Goal: Task Accomplishment & Management: Use online tool/utility

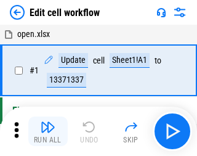
click at [46, 131] on img "button" at bounding box center [48, 126] width 15 height 15
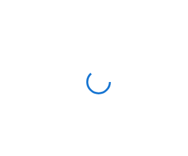
scroll to position [4, 0]
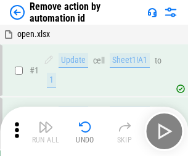
scroll to position [46, 0]
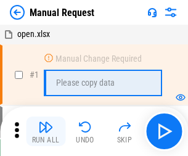
click at [46, 131] on img "button" at bounding box center [45, 126] width 15 height 15
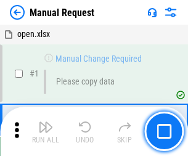
scroll to position [42, 0]
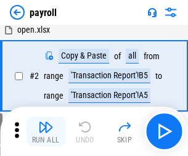
click at [46, 131] on img "button" at bounding box center [45, 126] width 15 height 15
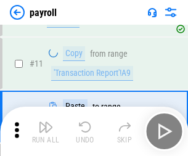
scroll to position [89, 0]
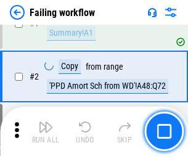
scroll to position [199, 0]
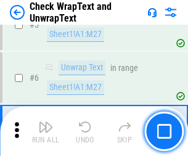
scroll to position [219, 0]
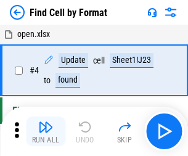
click at [46, 131] on img "button" at bounding box center [45, 126] width 15 height 15
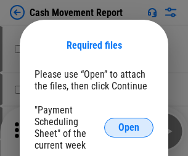
click at [129, 127] on span "Open" at bounding box center [128, 128] width 21 height 10
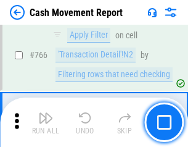
scroll to position [6720, 0]
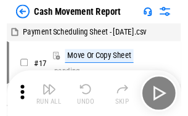
scroll to position [22, 0]
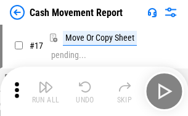
click at [46, 91] on img "button" at bounding box center [45, 86] width 15 height 15
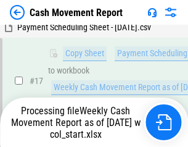
scroll to position [193, 0]
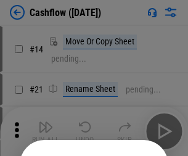
scroll to position [120, 0]
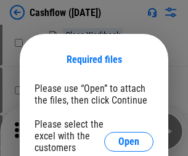
scroll to position [134, 0]
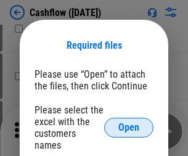
click at [129, 123] on span "Open" at bounding box center [128, 128] width 21 height 10
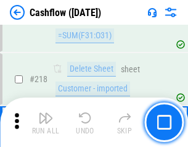
scroll to position [1323, 0]
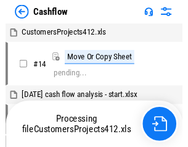
scroll to position [14, 0]
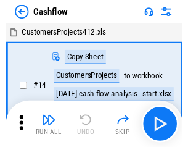
scroll to position [14, 0]
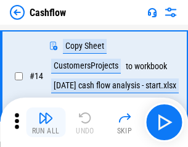
click at [46, 122] on img "button" at bounding box center [45, 117] width 15 height 15
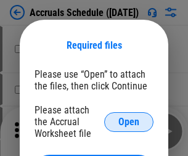
click at [129, 121] on span "Open" at bounding box center [128, 122] width 21 height 10
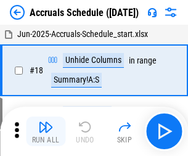
click at [46, 131] on img "button" at bounding box center [45, 126] width 15 height 15
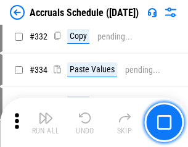
scroll to position [2338, 0]
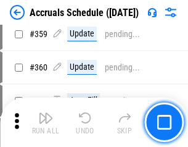
click at [46, 122] on img "button" at bounding box center [45, 117] width 15 height 15
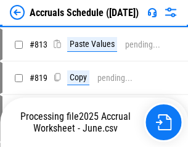
scroll to position [5273, 0]
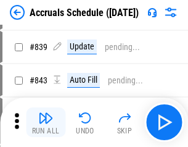
click at [46, 122] on img "button" at bounding box center [45, 117] width 15 height 15
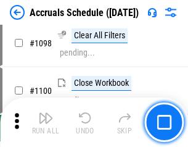
scroll to position [7489, 0]
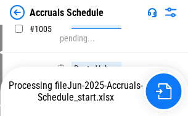
scroll to position [6242, 0]
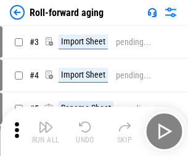
click at [46, 122] on img "button" at bounding box center [45, 126] width 15 height 15
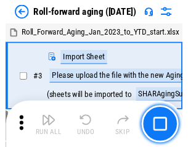
scroll to position [2, 0]
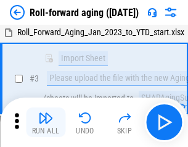
click at [46, 122] on img "button" at bounding box center [45, 117] width 15 height 15
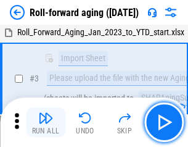
scroll to position [79, 0]
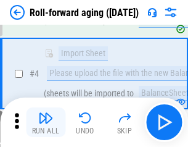
click at [46, 122] on img "button" at bounding box center [45, 117] width 15 height 15
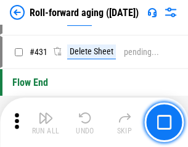
scroll to position [4270, 0]
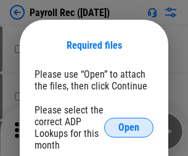
click at [129, 127] on span "Open" at bounding box center [128, 128] width 21 height 10
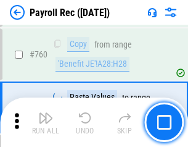
scroll to position [7447, 0]
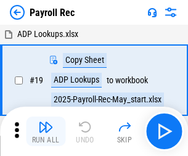
click at [46, 131] on img "button" at bounding box center [45, 126] width 15 height 15
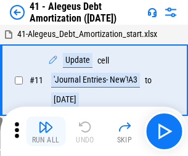
click at [46, 131] on img "button" at bounding box center [45, 126] width 15 height 15
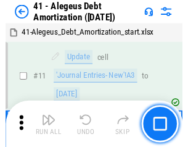
scroll to position [152, 0]
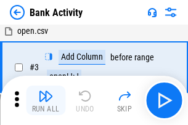
click at [46, 100] on img "button" at bounding box center [45, 96] width 15 height 15
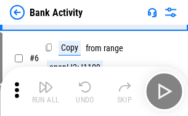
scroll to position [65, 0]
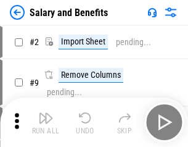
click at [46, 122] on img "button" at bounding box center [45, 117] width 15 height 15
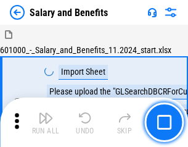
scroll to position [17, 0]
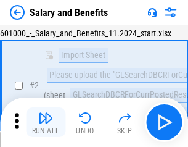
click at [46, 122] on img "button" at bounding box center [45, 117] width 15 height 15
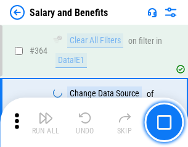
scroll to position [5799, 0]
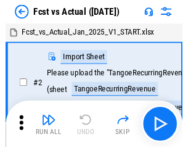
scroll to position [16, 0]
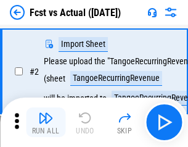
click at [46, 122] on img "button" at bounding box center [45, 117] width 15 height 15
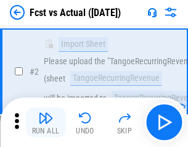
click at [46, 122] on img "button" at bounding box center [45, 117] width 15 height 15
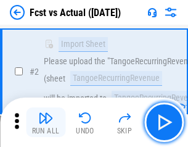
scroll to position [115, 0]
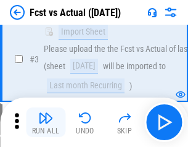
click at [46, 122] on img "button" at bounding box center [45, 117] width 15 height 15
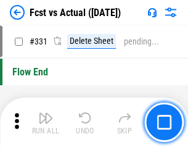
scroll to position [5894, 0]
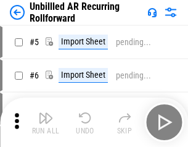
click at [46, 122] on img "button" at bounding box center [45, 117] width 15 height 15
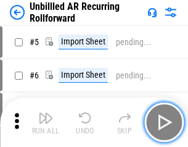
scroll to position [26, 0]
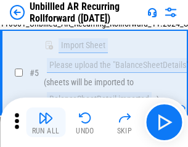
click at [46, 122] on img "button" at bounding box center [45, 117] width 15 height 15
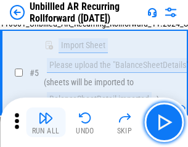
scroll to position [116, 0]
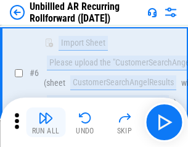
click at [46, 122] on img "button" at bounding box center [45, 117] width 15 height 15
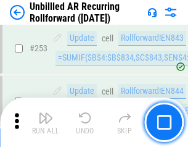
scroll to position [4182, 0]
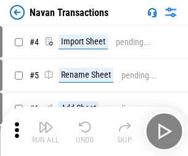
click at [46, 122] on img "button" at bounding box center [45, 126] width 15 height 15
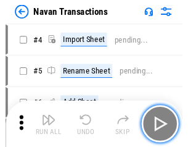
scroll to position [20, 0]
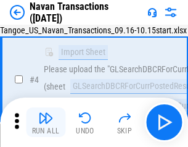
click at [46, 122] on img "button" at bounding box center [45, 117] width 15 height 15
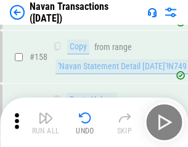
scroll to position [3992, 0]
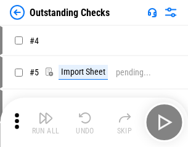
click at [46, 122] on img "button" at bounding box center [45, 117] width 15 height 15
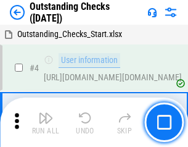
scroll to position [52, 0]
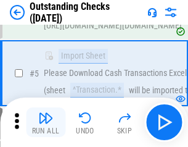
click at [46, 122] on img "button" at bounding box center [45, 117] width 15 height 15
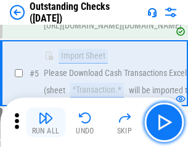
scroll to position [129, 0]
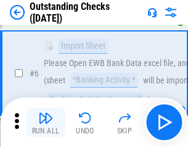
click at [46, 122] on img "button" at bounding box center [45, 117] width 15 height 15
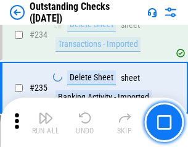
scroll to position [3739, 0]
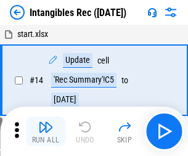
click at [46, 131] on img "button" at bounding box center [45, 126] width 15 height 15
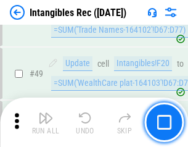
scroll to position [480, 0]
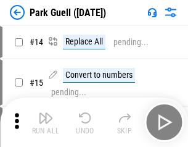
click at [46, 122] on img "button" at bounding box center [45, 117] width 15 height 15
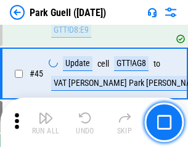
scroll to position [1540, 0]
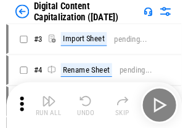
scroll to position [36, 0]
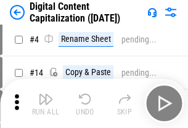
click at [46, 103] on img "button" at bounding box center [45, 99] width 15 height 15
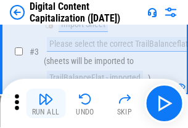
click at [46, 103] on img "button" at bounding box center [45, 99] width 15 height 15
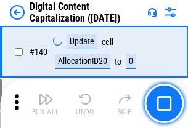
scroll to position [1306, 0]
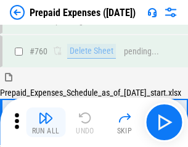
click at [46, 122] on img "button" at bounding box center [45, 117] width 15 height 15
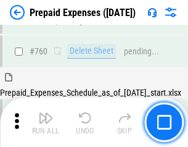
scroll to position [3413, 0]
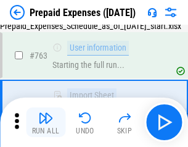
click at [46, 122] on img "button" at bounding box center [45, 117] width 15 height 15
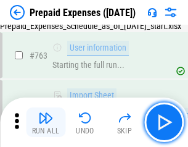
scroll to position [3485, 0]
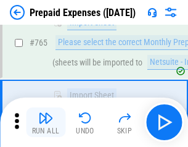
click at [46, 122] on img "button" at bounding box center [45, 117] width 15 height 15
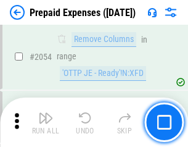
scroll to position [12871, 0]
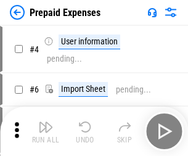
click at [46, 131] on img "button" at bounding box center [45, 126] width 15 height 15
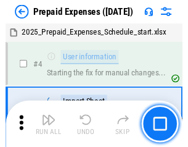
scroll to position [54, 0]
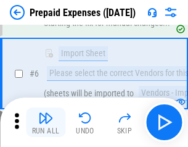
click at [46, 122] on img "button" at bounding box center [45, 117] width 15 height 15
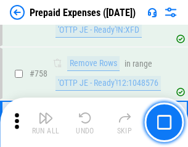
scroll to position [4387, 0]
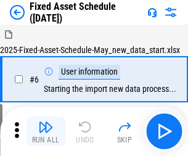
click at [46, 131] on img "button" at bounding box center [45, 126] width 15 height 15
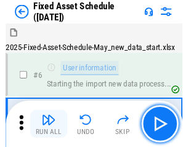
scroll to position [66, 0]
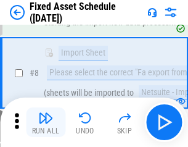
click at [46, 122] on img "button" at bounding box center [45, 117] width 15 height 15
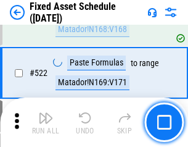
scroll to position [4280, 0]
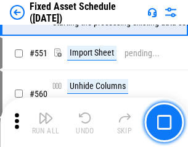
click at [46, 122] on img "button" at bounding box center [45, 117] width 15 height 15
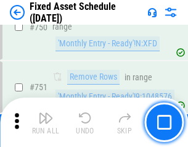
scroll to position [6003, 0]
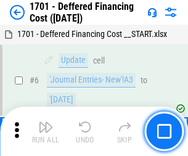
scroll to position [148, 0]
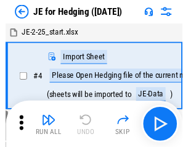
scroll to position [2, 0]
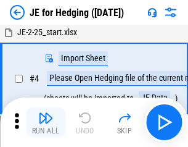
click at [46, 122] on img "button" at bounding box center [45, 117] width 15 height 15
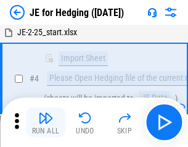
click at [46, 122] on img "button" at bounding box center [45, 117] width 15 height 15
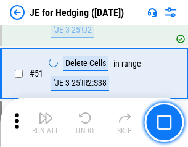
scroll to position [797, 0]
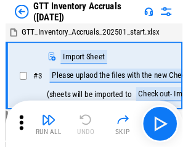
scroll to position [2, 0]
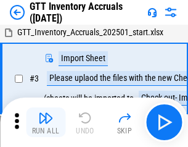
click at [46, 122] on img "button" at bounding box center [45, 117] width 15 height 15
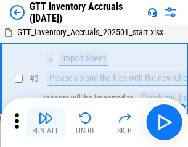
click at [46, 122] on img "button" at bounding box center [45, 117] width 15 height 15
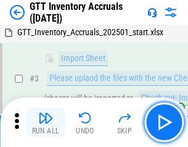
scroll to position [79, 0]
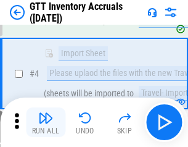
click at [46, 122] on img "button" at bounding box center [45, 117] width 15 height 15
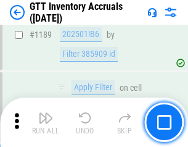
scroll to position [10055, 0]
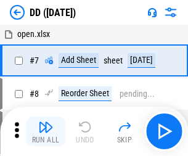
click at [46, 131] on img "button" at bounding box center [45, 126] width 15 height 15
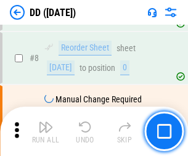
scroll to position [119, 0]
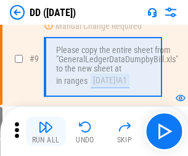
click at [46, 131] on img "button" at bounding box center [45, 126] width 15 height 15
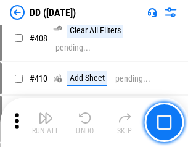
scroll to position [5509, 0]
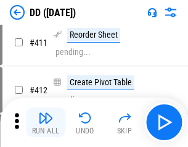
click at [46, 122] on img "button" at bounding box center [45, 117] width 15 height 15
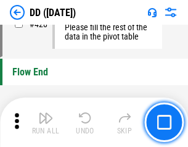
scroll to position [5893, 0]
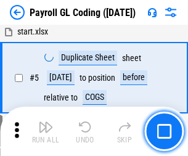
scroll to position [148, 0]
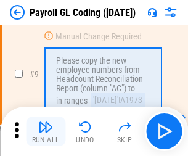
click at [46, 131] on img "button" at bounding box center [45, 126] width 15 height 15
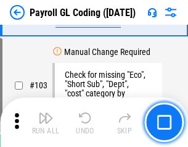
scroll to position [2889, 0]
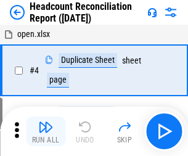
click at [46, 131] on img "button" at bounding box center [45, 126] width 15 height 15
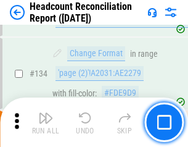
scroll to position [1480, 0]
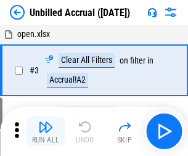
click at [46, 131] on img "button" at bounding box center [45, 126] width 15 height 15
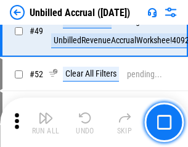
scroll to position [1117, 0]
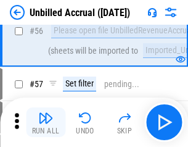
click at [46, 122] on img "button" at bounding box center [45, 117] width 15 height 15
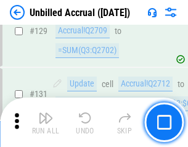
scroll to position [3668, 0]
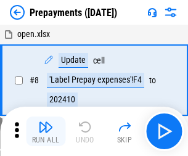
click at [46, 131] on img "button" at bounding box center [45, 126] width 15 height 15
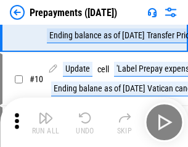
scroll to position [77, 0]
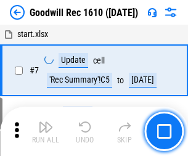
scroll to position [211, 0]
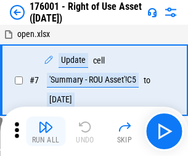
click at [46, 131] on img "button" at bounding box center [45, 126] width 15 height 15
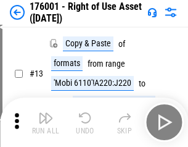
scroll to position [79, 0]
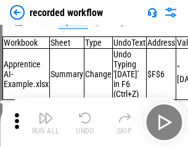
click at [46, 122] on img "button" at bounding box center [45, 117] width 15 height 15
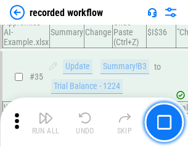
scroll to position [3849, 0]
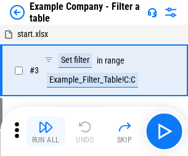
click at [46, 131] on img "button" at bounding box center [45, 126] width 15 height 15
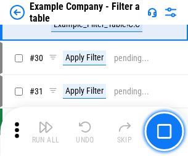
scroll to position [1127, 0]
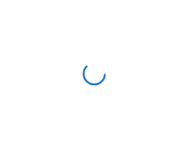
scroll to position [19, 0]
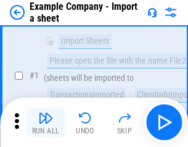
click at [46, 122] on img "button" at bounding box center [45, 117] width 15 height 15
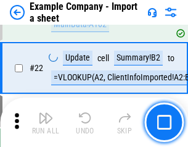
scroll to position [272, 0]
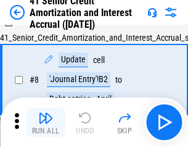
click at [46, 122] on img "button" at bounding box center [45, 117] width 15 height 15
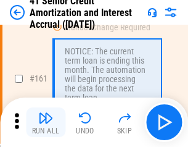
click at [46, 122] on img "button" at bounding box center [45, 117] width 15 height 15
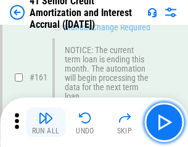
scroll to position [1317, 0]
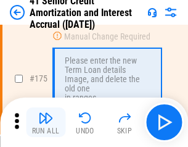
click at [46, 122] on img "button" at bounding box center [45, 117] width 15 height 15
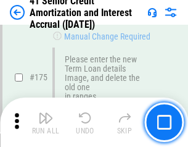
scroll to position [1442, 0]
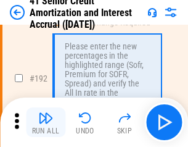
click at [46, 122] on img "button" at bounding box center [45, 117] width 15 height 15
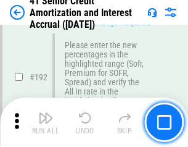
scroll to position [1571, 0]
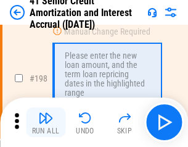
click at [46, 122] on img "button" at bounding box center [45, 117] width 15 height 15
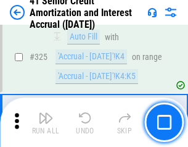
scroll to position [3146, 0]
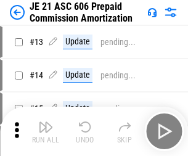
click at [46, 122] on img "button" at bounding box center [45, 126] width 15 height 15
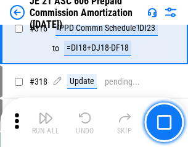
scroll to position [2299, 0]
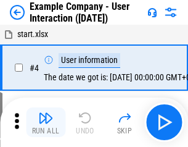
click at [46, 122] on img "button" at bounding box center [45, 117] width 15 height 15
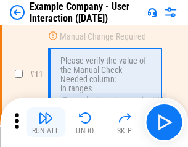
click at [46, 122] on img "button" at bounding box center [45, 117] width 15 height 15
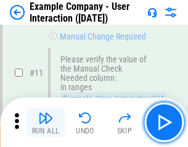
scroll to position [267, 0]
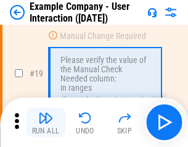
click at [46, 122] on img "button" at bounding box center [45, 117] width 15 height 15
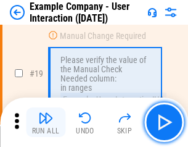
click at [46, 122] on img "button" at bounding box center [45, 117] width 15 height 15
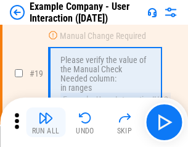
click at [46, 122] on img "button" at bounding box center [45, 117] width 15 height 15
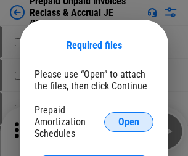
click at [129, 121] on span "Open" at bounding box center [128, 122] width 21 height 10
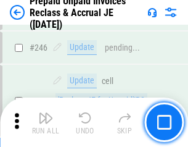
scroll to position [1662, 0]
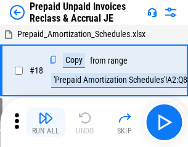
click at [46, 122] on img "button" at bounding box center [45, 117] width 15 height 15
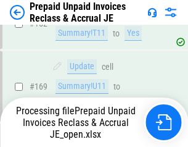
scroll to position [1662, 0]
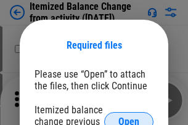
click at [129, 117] on span "Open" at bounding box center [128, 122] width 21 height 10
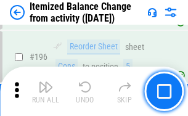
scroll to position [2370, 0]
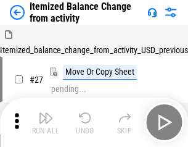
scroll to position [19, 0]
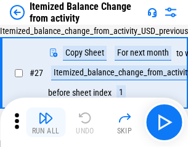
click at [46, 122] on img "button" at bounding box center [45, 117] width 15 height 15
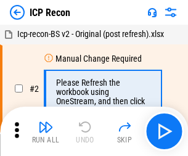
scroll to position [6, 0]
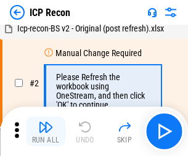
click at [46, 131] on img "button" at bounding box center [45, 126] width 15 height 15
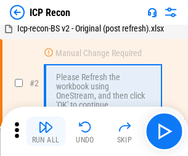
click at [46, 131] on img "button" at bounding box center [45, 126] width 15 height 15
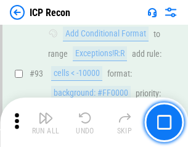
scroll to position [1295, 0]
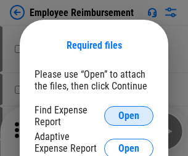
click at [129, 116] on span "Open" at bounding box center [128, 116] width 21 height 10
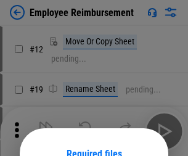
scroll to position [108, 0]
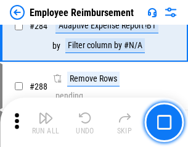
scroll to position [3347, 0]
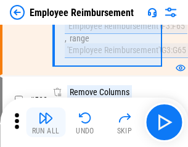
click at [46, 122] on img "button" at bounding box center [45, 117] width 15 height 15
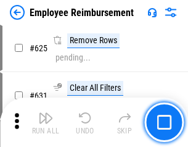
scroll to position [7372, 0]
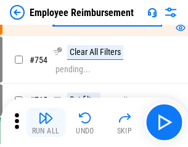
click at [46, 122] on img "button" at bounding box center [45, 117] width 15 height 15
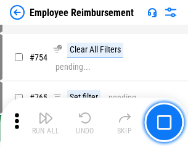
scroll to position [8639, 0]
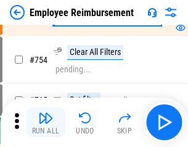
click at [46, 122] on img "button" at bounding box center [45, 117] width 15 height 15
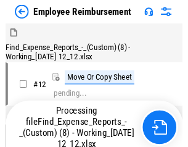
scroll to position [42, 0]
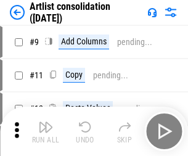
click at [46, 131] on img "button" at bounding box center [45, 126] width 15 height 15
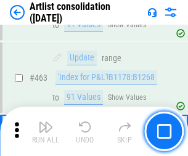
scroll to position [5392, 0]
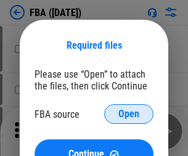
click at [129, 114] on span "Open" at bounding box center [128, 114] width 21 height 10
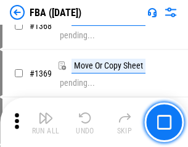
scroll to position [13224, 0]
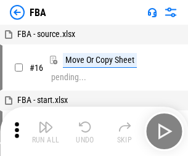
scroll to position [12, 0]
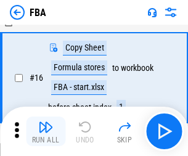
click at [46, 131] on img "button" at bounding box center [45, 126] width 15 height 15
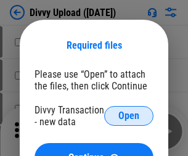
click at [129, 116] on span "Open" at bounding box center [128, 116] width 21 height 10
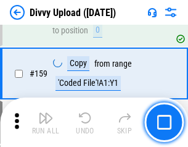
scroll to position [1275, 0]
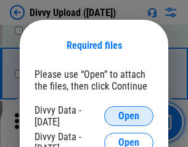
click at [129, 116] on span "Open" at bounding box center [128, 116] width 21 height 10
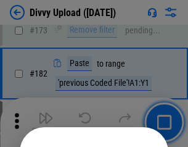
scroll to position [1382, 0]
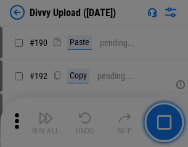
scroll to position [1554, 0]
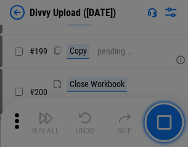
scroll to position [1790, 0]
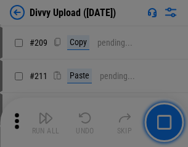
scroll to position [2092, 0]
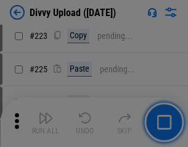
scroll to position [2457, 0]
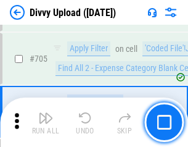
scroll to position [8423, 0]
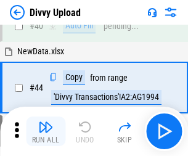
click at [46, 131] on img "button" at bounding box center [45, 126] width 15 height 15
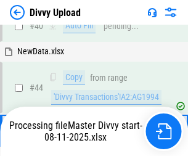
scroll to position [135, 0]
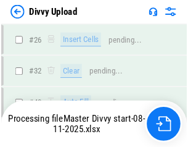
scroll to position [1275, 0]
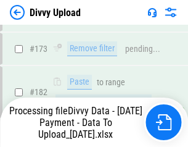
scroll to position [1388, 0]
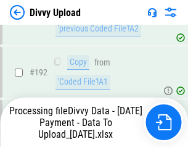
scroll to position [1649, 0]
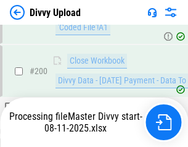
scroll to position [1992, 0]
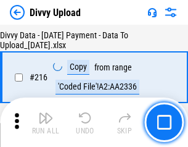
scroll to position [2535, 0]
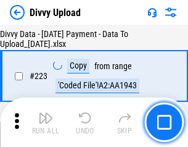
scroll to position [2807, 0]
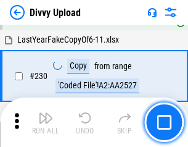
scroll to position [3056, 0]
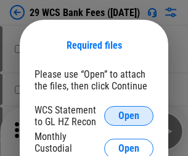
click at [129, 116] on span "Open" at bounding box center [128, 116] width 21 height 10
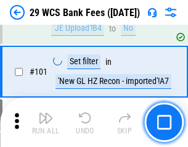
scroll to position [1200, 0]
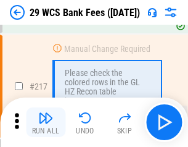
click at [46, 122] on img "button" at bounding box center [45, 117] width 15 height 15
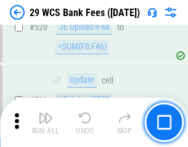
scroll to position [6355, 0]
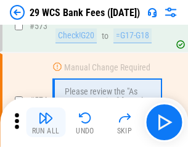
click at [46, 122] on img "button" at bounding box center [45, 117] width 15 height 15
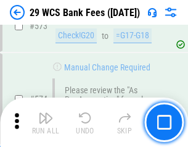
scroll to position [6819, 0]
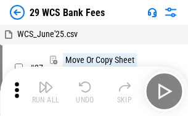
click at [46, 91] on img "button" at bounding box center [45, 86] width 15 height 15
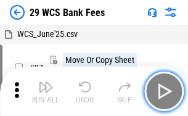
scroll to position [22, 0]
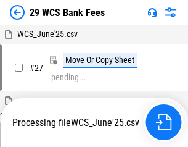
scroll to position [246, 0]
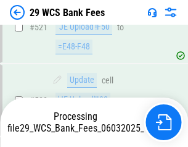
scroll to position [6659, 0]
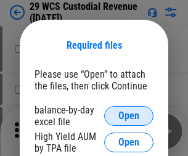
click at [129, 116] on span "Open" at bounding box center [128, 116] width 21 height 10
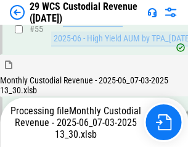
scroll to position [923, 0]
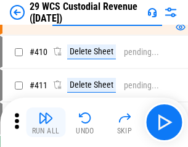
click at [46, 122] on img "button" at bounding box center [45, 117] width 15 height 15
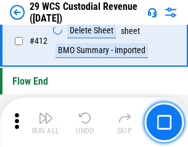
scroll to position [5880, 0]
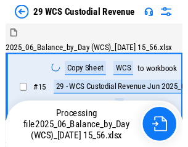
scroll to position [30, 0]
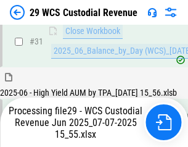
scroll to position [632, 0]
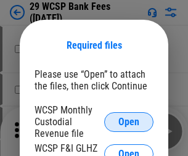
click at [129, 121] on span "Open" at bounding box center [128, 122] width 21 height 10
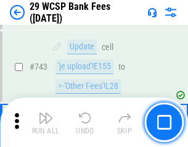
scroll to position [6205, 0]
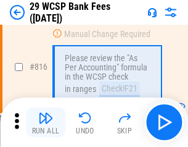
click at [46, 122] on img "button" at bounding box center [45, 117] width 15 height 15
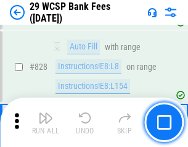
scroll to position [7813, 0]
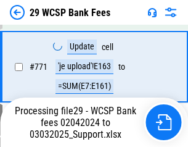
scroll to position [7021, 0]
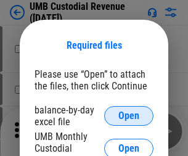
click at [129, 116] on span "Open" at bounding box center [128, 116] width 21 height 10
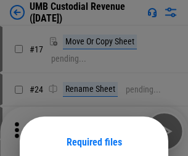
scroll to position [97, 0]
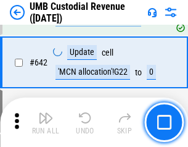
scroll to position [6377, 0]
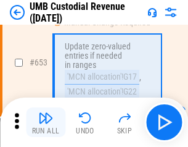
click at [46, 122] on img "button" at bounding box center [45, 117] width 15 height 15
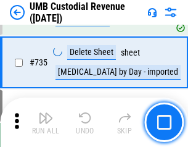
scroll to position [7529, 0]
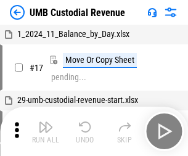
scroll to position [9, 0]
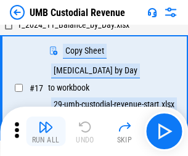
click at [46, 131] on img "button" at bounding box center [45, 126] width 15 height 15
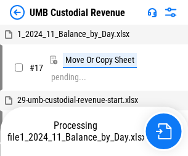
scroll to position [9, 0]
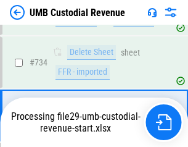
scroll to position [7448, 0]
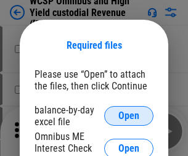
click at [129, 116] on span "Open" at bounding box center [128, 116] width 21 height 10
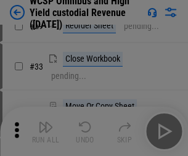
scroll to position [281, 0]
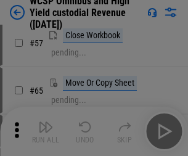
scroll to position [537, 0]
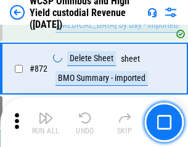
scroll to position [10421, 0]
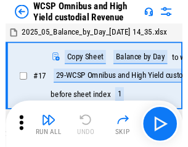
scroll to position [7, 0]
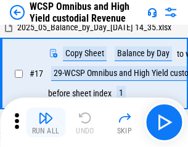
click at [46, 122] on img "button" at bounding box center [45, 117] width 15 height 15
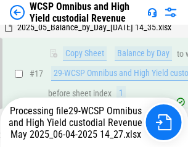
scroll to position [256, 0]
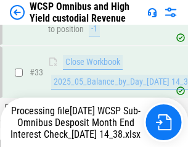
scroll to position [610, 0]
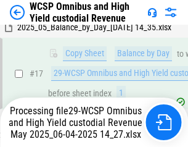
scroll to position [256, 0]
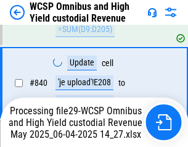
scroll to position [10234, 0]
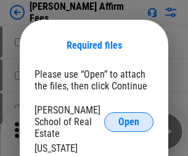
click at [129, 117] on span "Open" at bounding box center [128, 122] width 21 height 10
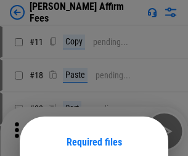
scroll to position [97, 0]
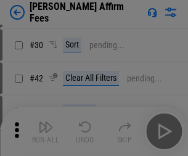
scroll to position [251, 0]
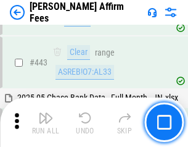
scroll to position [3214, 0]
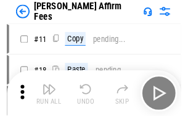
scroll to position [12, 0]
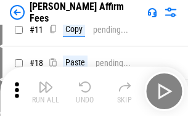
click at [46, 91] on img "button" at bounding box center [45, 86] width 15 height 15
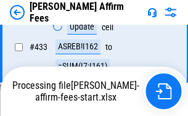
scroll to position [2742, 0]
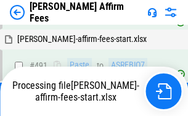
scroll to position [3301, 0]
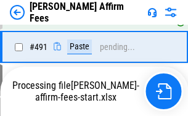
scroll to position [3301, 0]
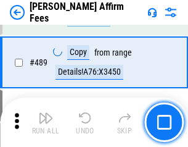
scroll to position [3214, 0]
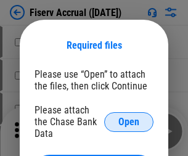
click at [129, 117] on span "Open" at bounding box center [128, 122] width 21 height 10
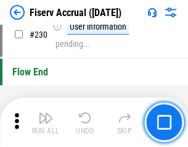
scroll to position [3902, 0]
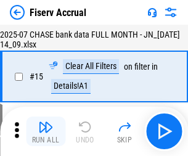
click at [46, 131] on img "button" at bounding box center [45, 126] width 15 height 15
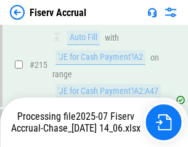
scroll to position [3814, 0]
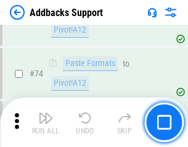
scroll to position [896, 0]
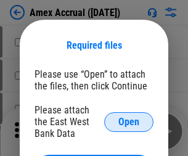
click at [129, 121] on span "Open" at bounding box center [128, 122] width 21 height 10
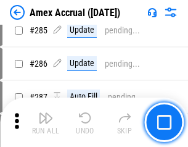
scroll to position [3372, 0]
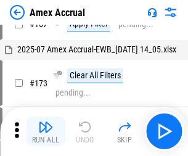
click at [46, 131] on img "button" at bounding box center [45, 126] width 15 height 15
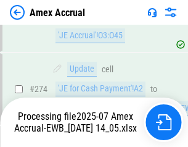
scroll to position [3670, 0]
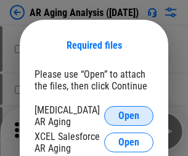
click at [129, 114] on span "Open" at bounding box center [128, 116] width 21 height 10
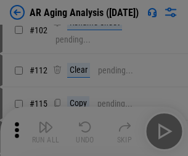
scroll to position [169, 0]
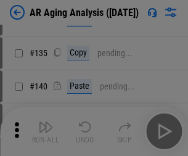
scroll to position [371, 0]
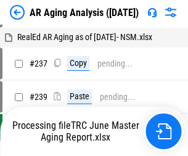
scroll to position [12, 0]
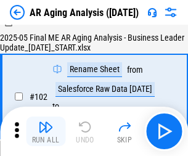
click at [46, 131] on img "button" at bounding box center [45, 126] width 15 height 15
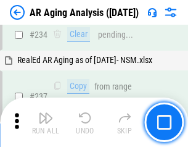
scroll to position [1909, 0]
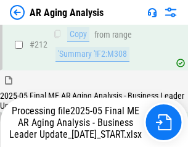
scroll to position [1894, 0]
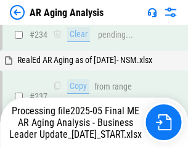
scroll to position [1946, 0]
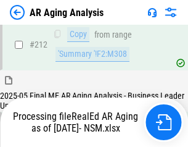
scroll to position [1851, 0]
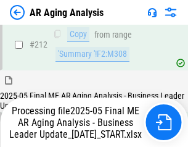
scroll to position [1894, 0]
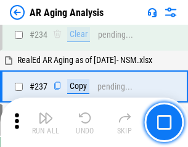
scroll to position [1894, 0]
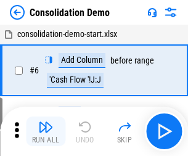
click at [46, 131] on img "button" at bounding box center [45, 126] width 15 height 15
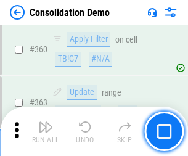
scroll to position [4127, 0]
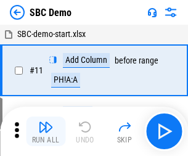
click at [46, 131] on img "button" at bounding box center [45, 126] width 15 height 15
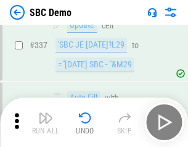
scroll to position [3239, 0]
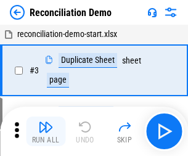
click at [46, 131] on img "button" at bounding box center [45, 126] width 15 height 15
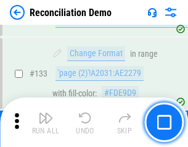
scroll to position [1462, 0]
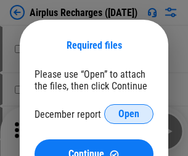
click at [129, 114] on span "Open" at bounding box center [128, 114] width 21 height 10
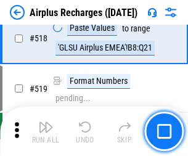
scroll to position [5299, 0]
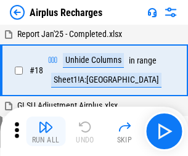
click at [46, 131] on img "button" at bounding box center [45, 126] width 15 height 15
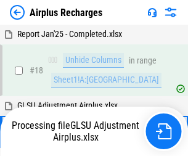
scroll to position [54, 0]
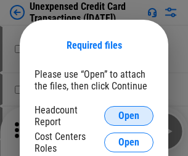
click at [129, 116] on span "Open" at bounding box center [128, 116] width 21 height 10
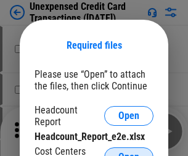
click at [129, 152] on span "Open" at bounding box center [128, 157] width 21 height 10
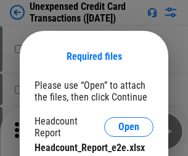
scroll to position [11, 0]
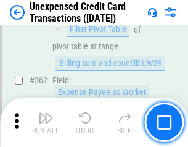
scroll to position [3167, 0]
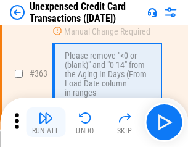
click at [46, 122] on img "button" at bounding box center [45, 117] width 15 height 15
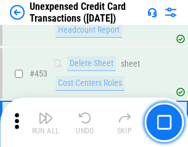
scroll to position [4200, 0]
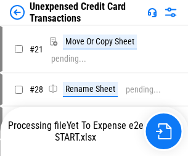
scroll to position [14, 0]
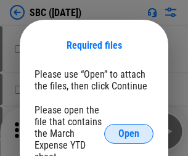
click at [129, 133] on span "Open" at bounding box center [128, 134] width 21 height 10
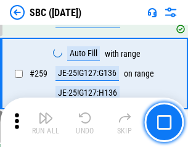
scroll to position [2406, 0]
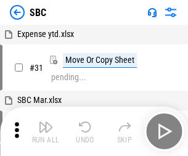
scroll to position [12, 0]
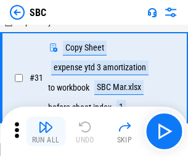
click at [46, 131] on img "button" at bounding box center [45, 126] width 15 height 15
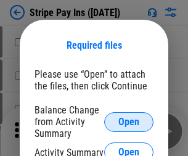
click at [129, 121] on span "Open" at bounding box center [128, 122] width 21 height 10
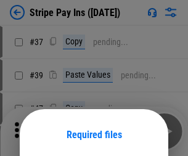
scroll to position [89, 0]
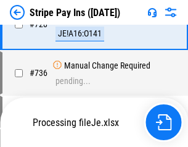
scroll to position [6484, 0]
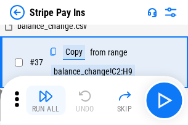
click at [46, 100] on img "button" at bounding box center [45, 96] width 15 height 15
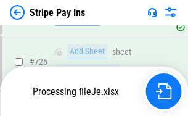
scroll to position [6457, 0]
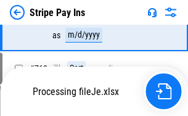
scroll to position [6457, 0]
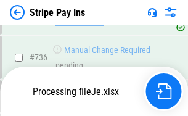
scroll to position [6457, 0]
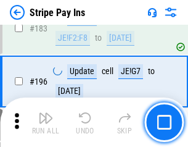
scroll to position [1667, 0]
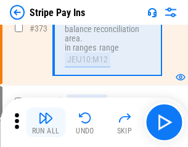
click at [46, 122] on img "button" at bounding box center [45, 117] width 15 height 15
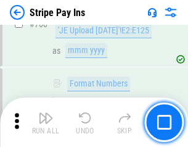
scroll to position [6441, 0]
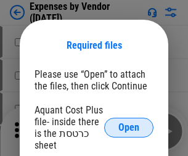
click at [129, 127] on span "Open" at bounding box center [128, 128] width 21 height 10
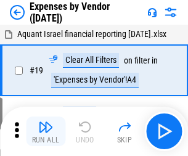
click at [46, 131] on img "button" at bounding box center [45, 126] width 15 height 15
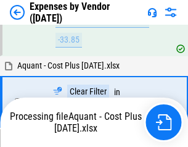
scroll to position [1214, 0]
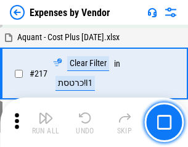
scroll to position [1265, 0]
